Goal: Task Accomplishment & Management: Complete application form

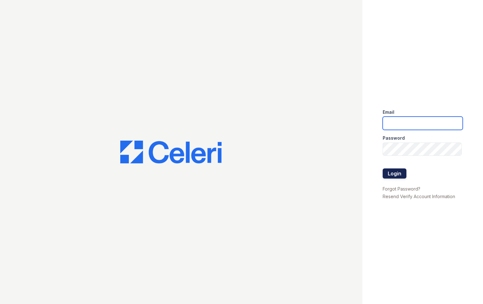
type input "clarendonPM@dlhproperties.net"
click at [393, 172] on button "Login" at bounding box center [394, 174] width 24 height 10
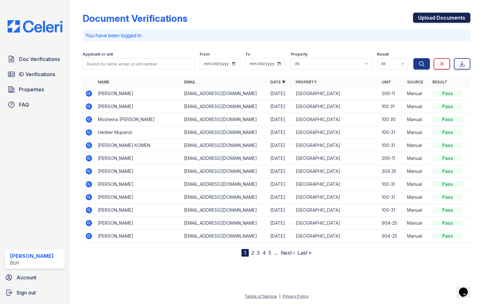
click at [425, 17] on link "Upload Documents" at bounding box center [441, 18] width 57 height 10
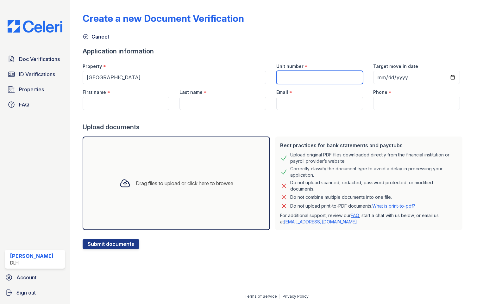
click at [287, 79] on input "Unit number" at bounding box center [319, 77] width 87 height 13
type input "200-11"
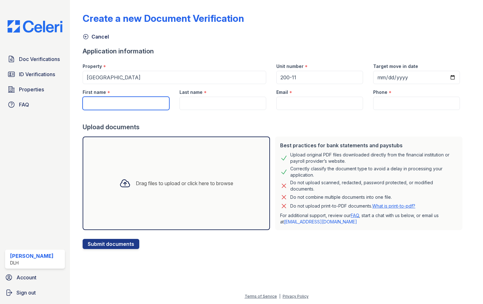
click at [91, 102] on input "First name" at bounding box center [126, 103] width 87 height 13
type input "Veenith"
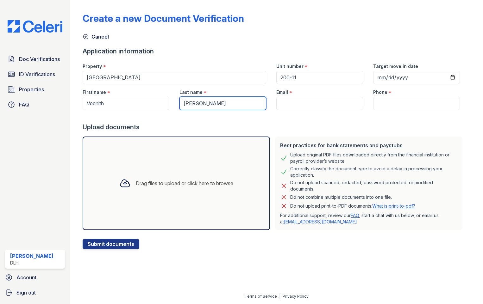
type input "[PERSON_NAME]"
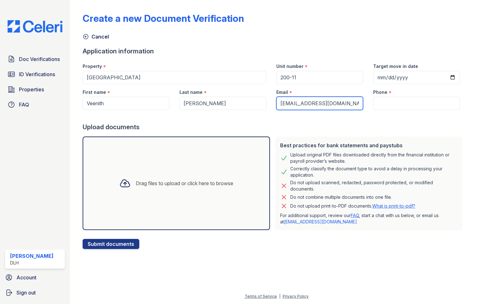
type input "[EMAIL_ADDRESS][DOMAIN_NAME]"
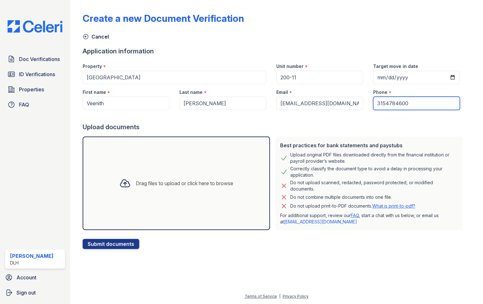
type input "3154784600"
click at [136, 172] on div "Drag files to upload or click here to browse" at bounding box center [176, 184] width 187 height 94
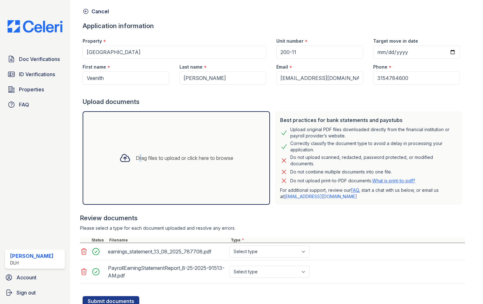
scroll to position [47, 0]
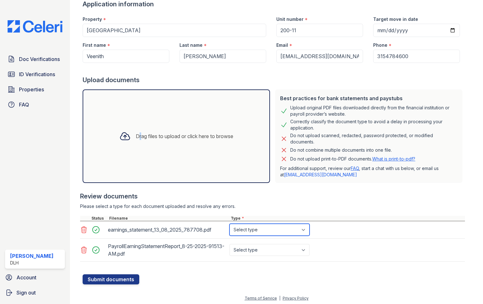
click at [266, 229] on select "Select type Paystub Bank Statement Offer Letter Tax Documents Benefit Award Let…" at bounding box center [269, 230] width 80 height 12
select select "paystub"
click at [229, 224] on select "Select type Paystub Bank Statement Offer Letter Tax Documents Benefit Award Let…" at bounding box center [269, 230] width 80 height 12
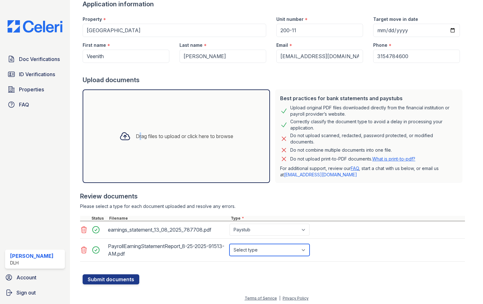
click at [261, 251] on select "Select type Paystub Bank Statement Offer Letter Tax Documents Benefit Award Let…" at bounding box center [269, 250] width 80 height 12
select select "paystub"
click at [229, 244] on select "Select type Paystub Bank Statement Offer Letter Tax Documents Benefit Award Let…" at bounding box center [269, 250] width 80 height 12
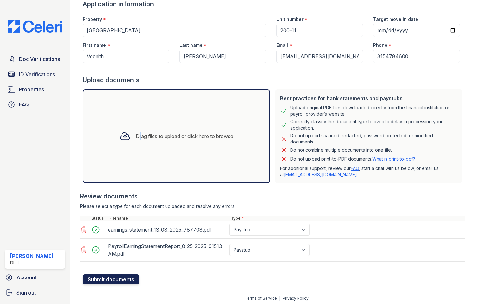
click at [123, 279] on button "Submit documents" at bounding box center [111, 279] width 57 height 10
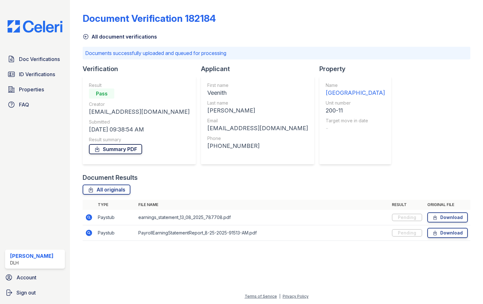
click at [96, 146] on icon at bounding box center [97, 149] width 6 height 6
